Goal: Task Accomplishment & Management: Use online tool/utility

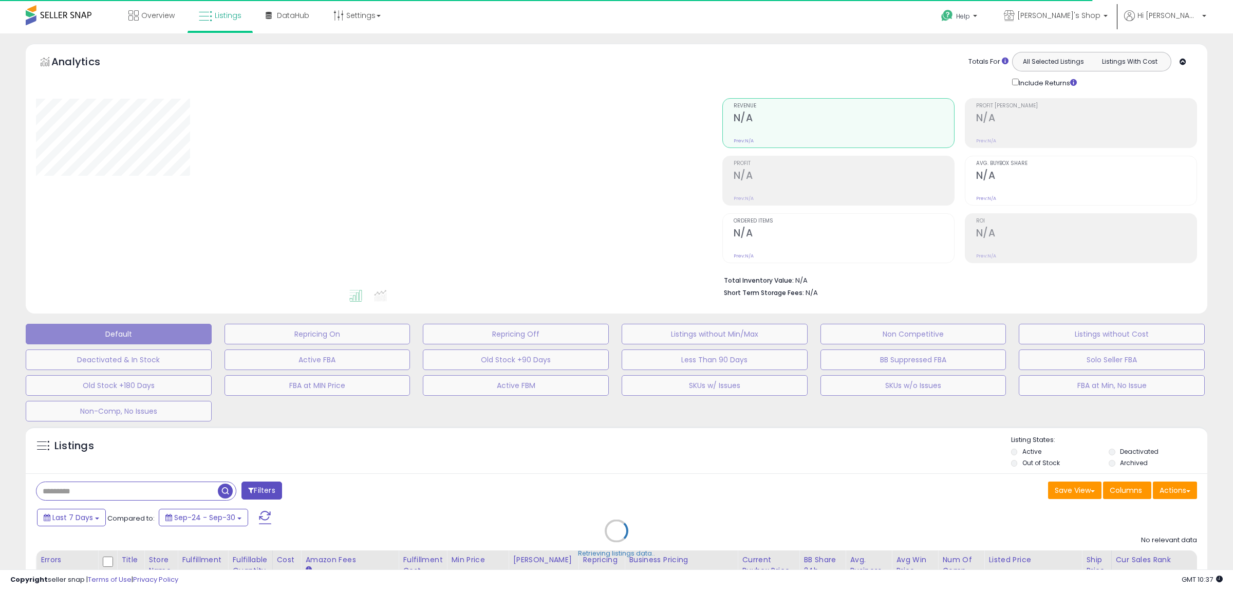
type input "**********"
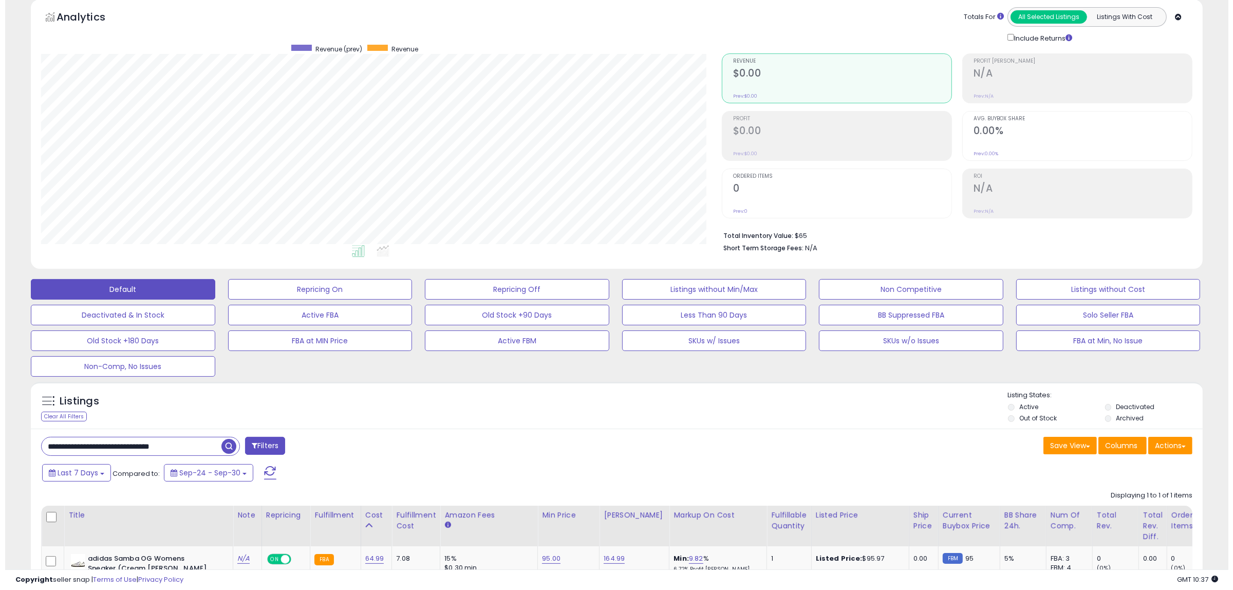
scroll to position [176, 0]
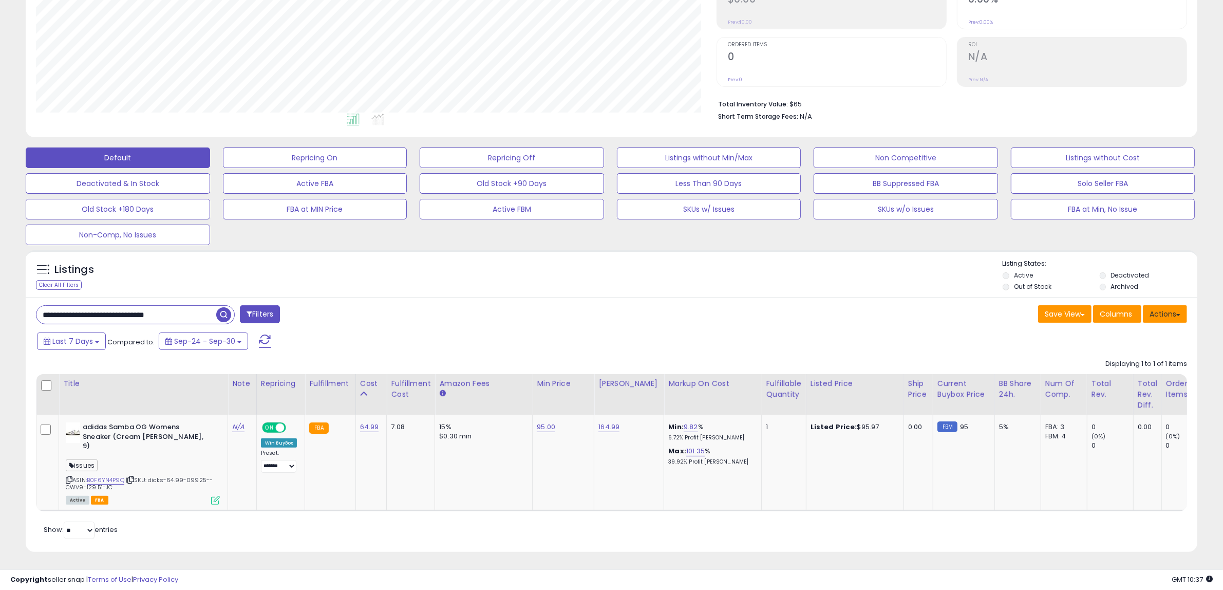
click at [1165, 307] on button "Actions" at bounding box center [1165, 313] width 44 height 17
click at [1123, 335] on link "Import" at bounding box center [1123, 336] width 113 height 16
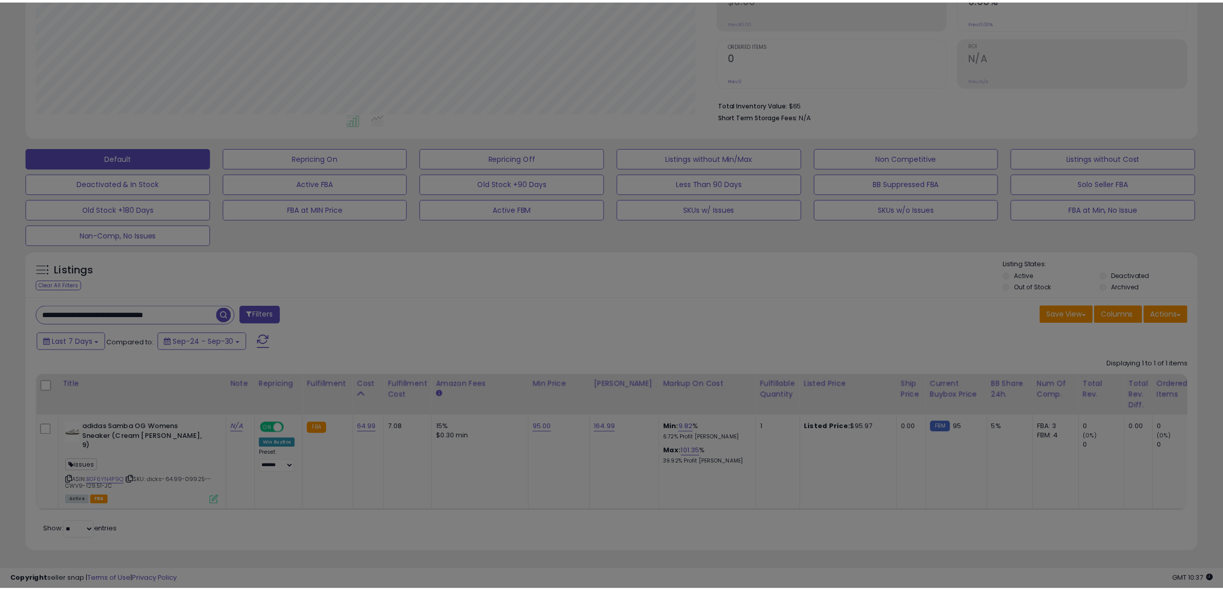
scroll to position [211, 686]
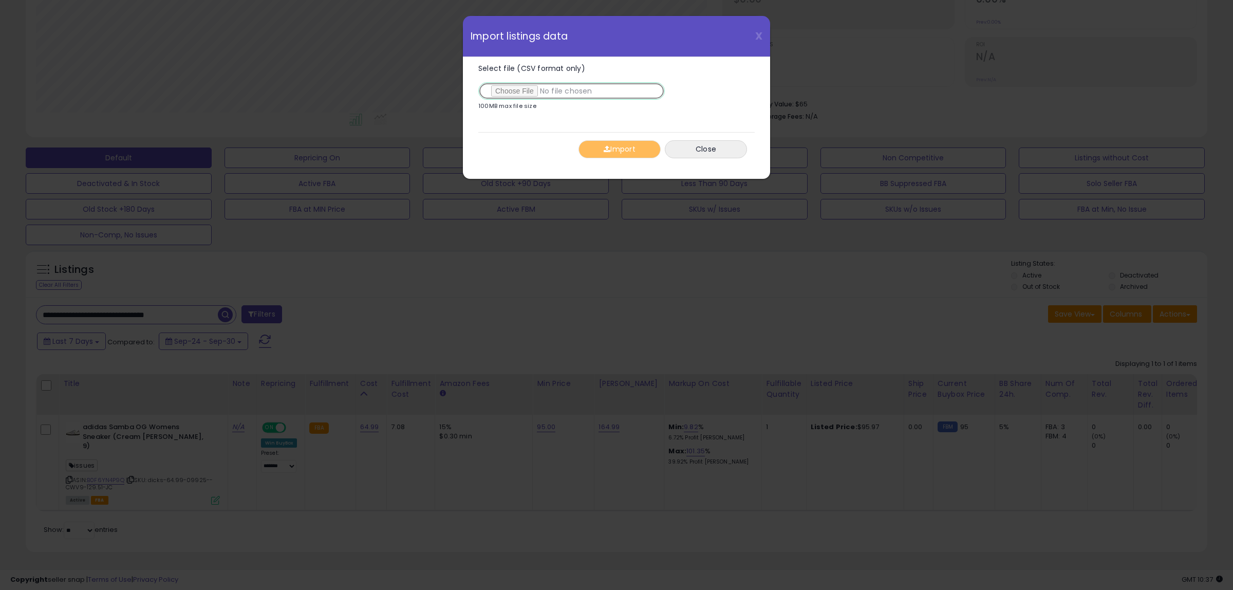
click at [517, 85] on input "Select file (CSV format only)" at bounding box center [571, 90] width 186 height 17
type input "**********"
click at [600, 154] on button "Import" at bounding box center [619, 149] width 82 height 18
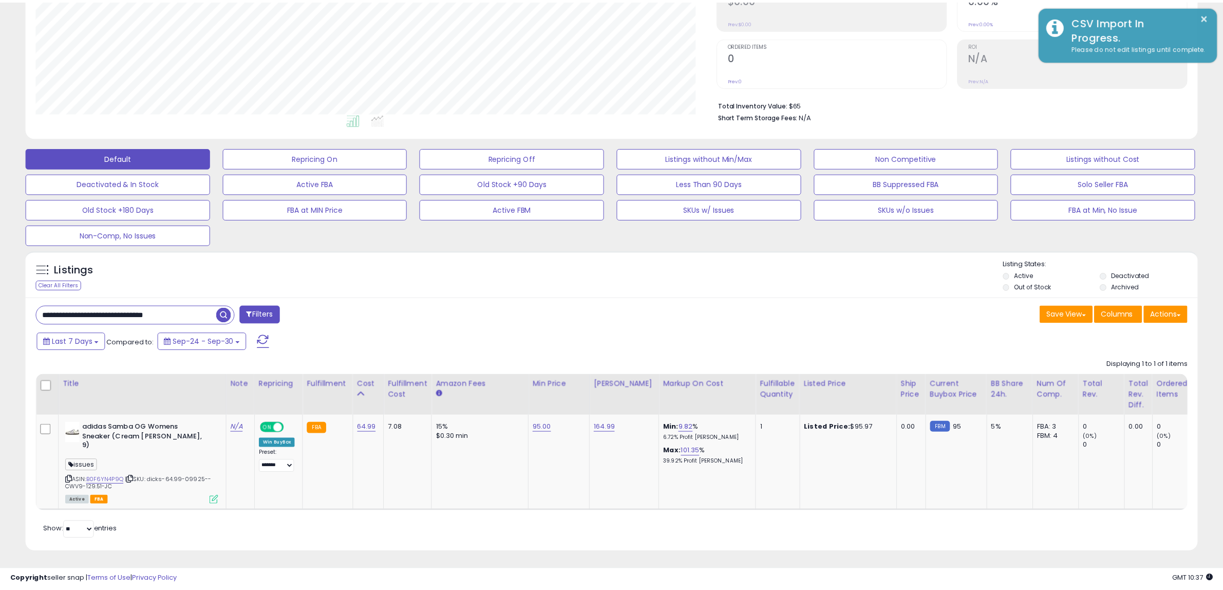
scroll to position [513526, 513056]
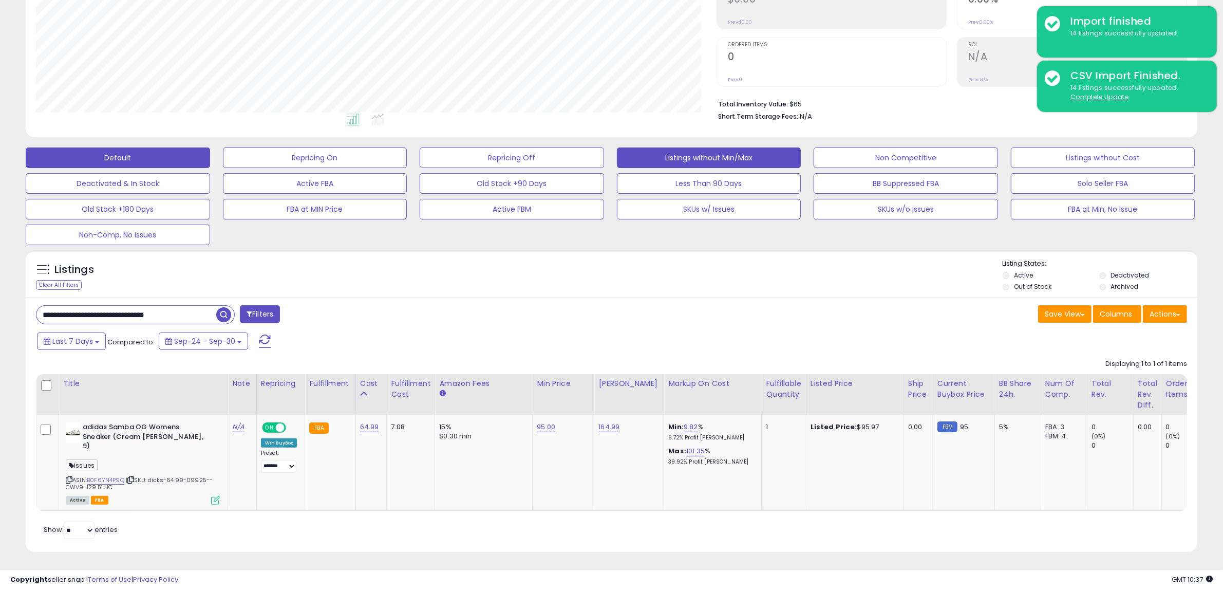
click at [712, 158] on button "Listings without Min/Max" at bounding box center [709, 157] width 184 height 21
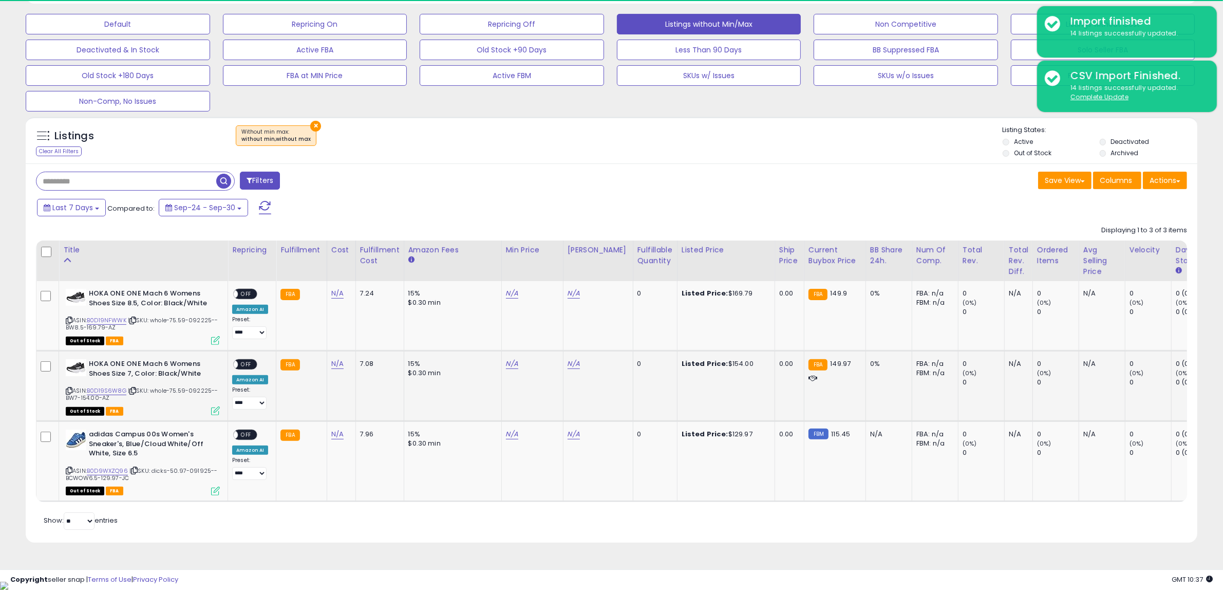
scroll to position [211, 681]
